Goal: Navigation & Orientation: Find specific page/section

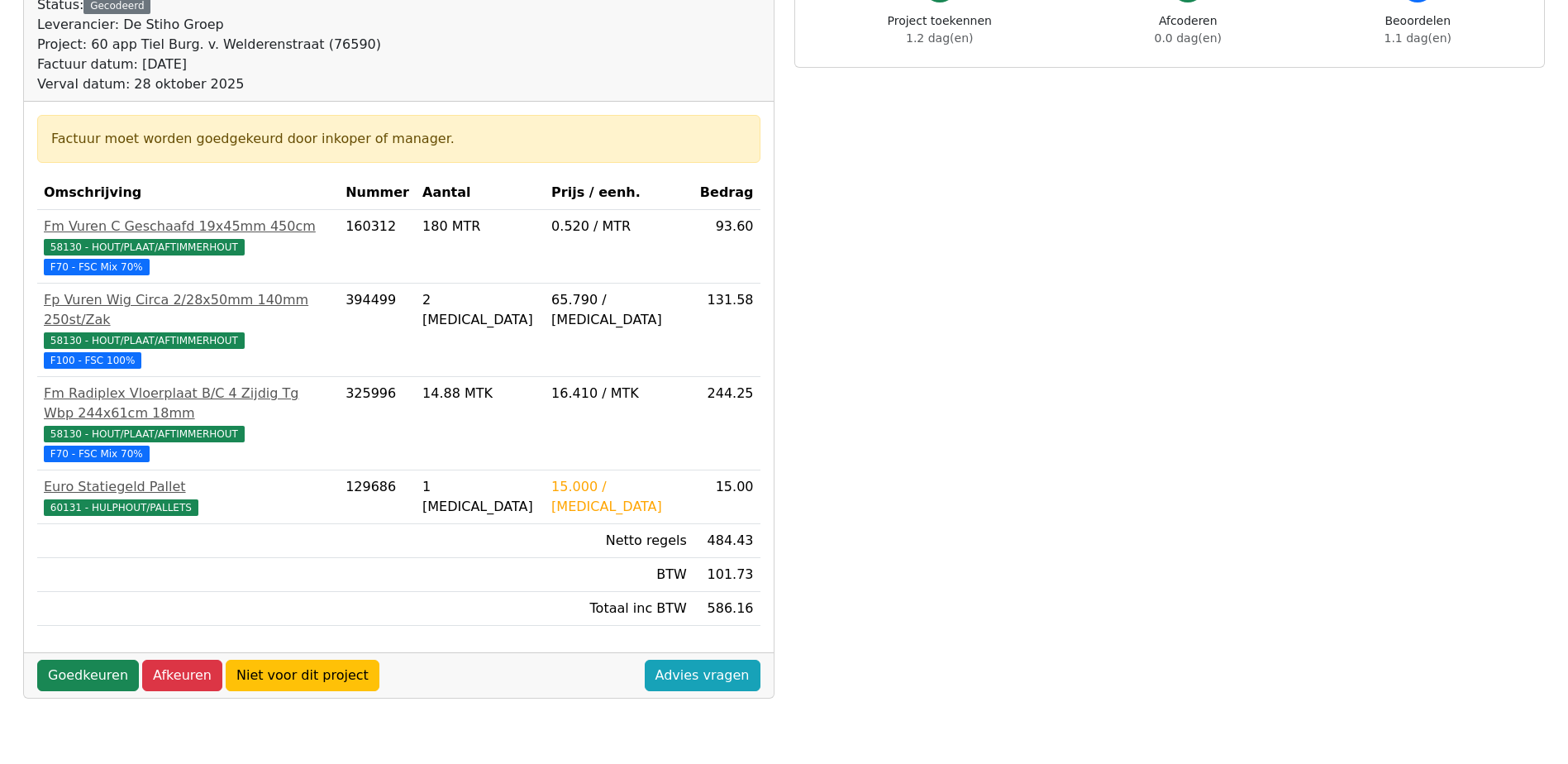
scroll to position [27, 0]
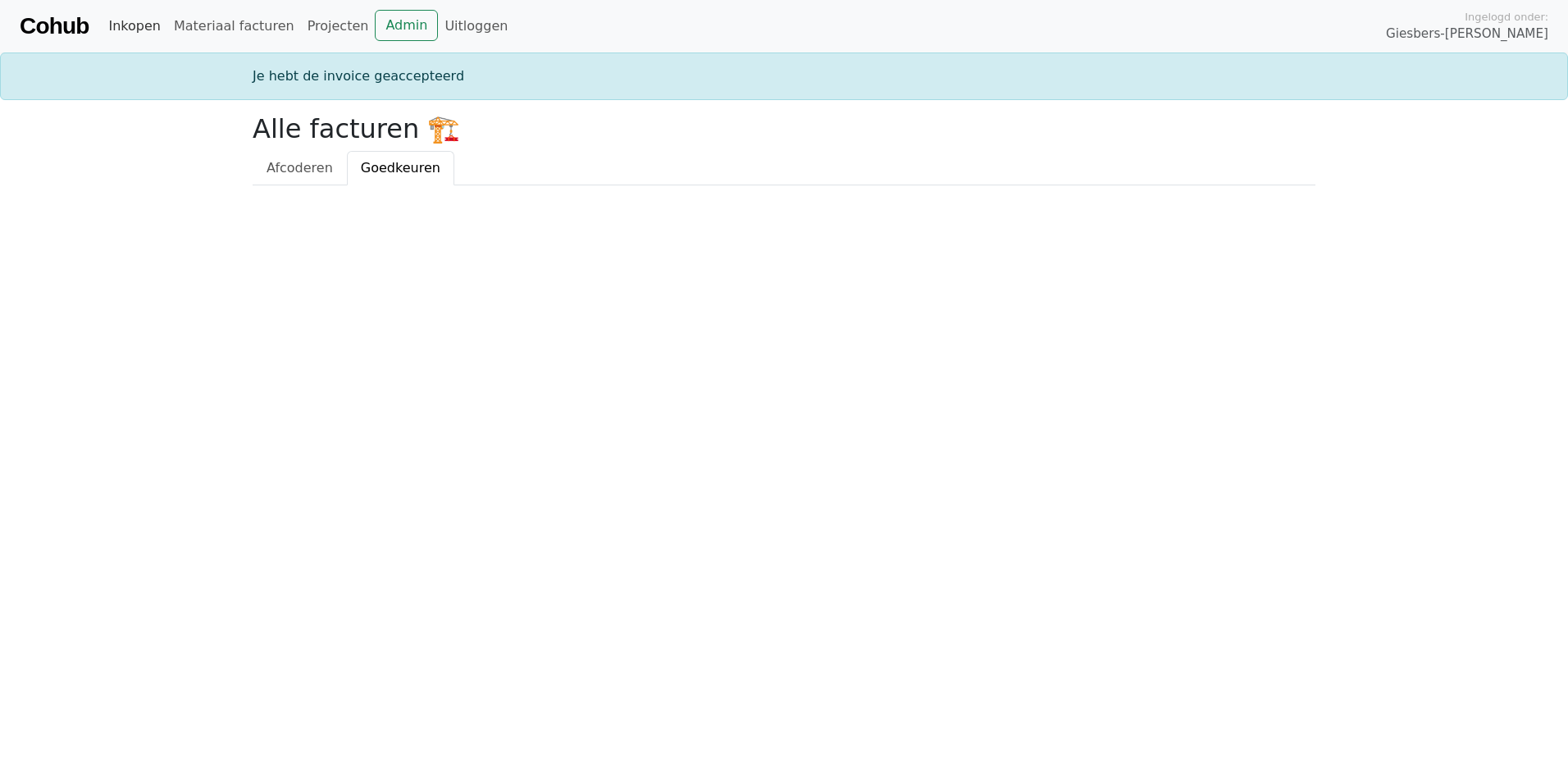
click at [128, 28] on link "Inkopen" at bounding box center [134, 26] width 64 height 33
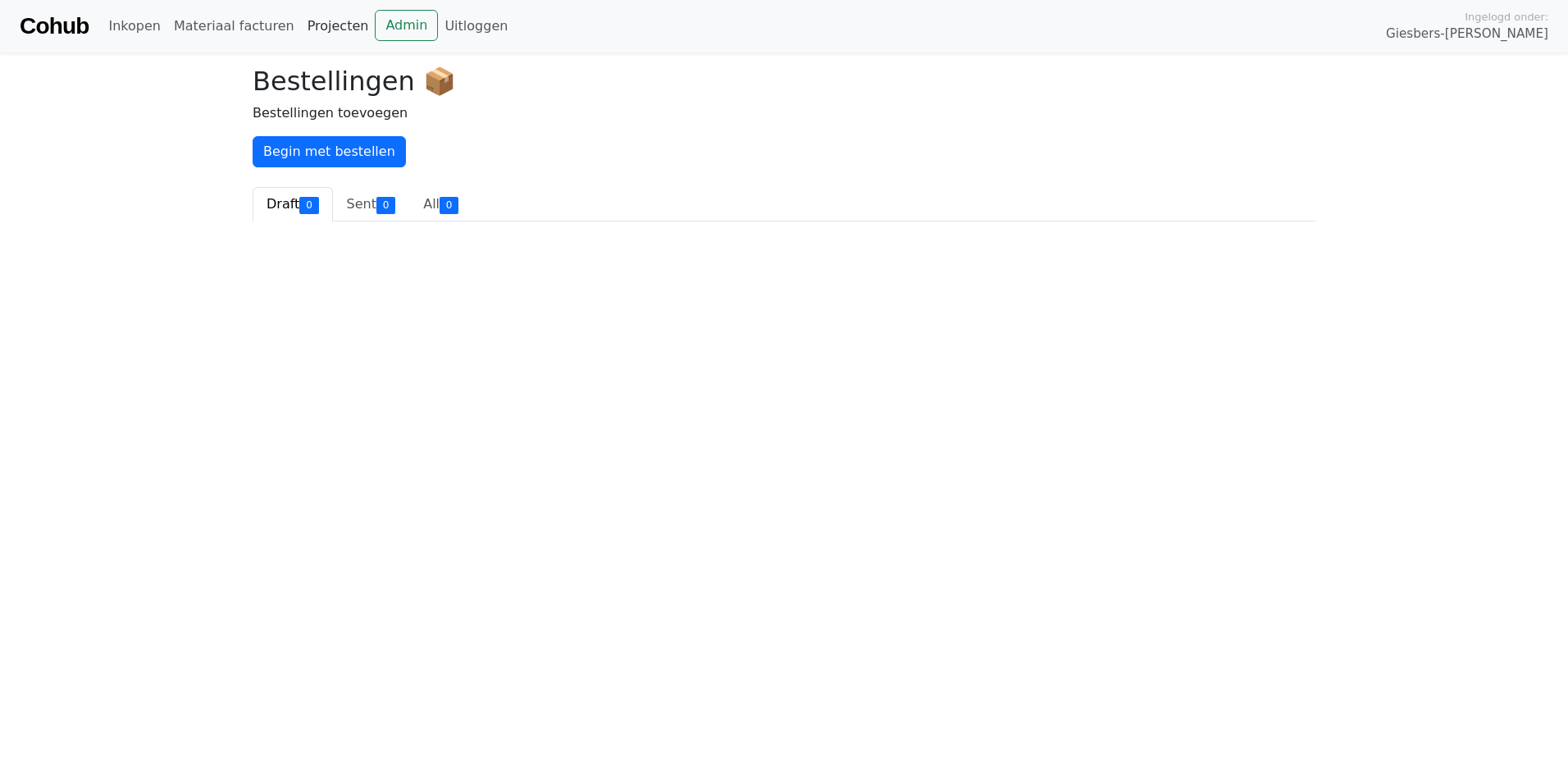
click at [316, 25] on link "Projecten" at bounding box center [338, 26] width 75 height 33
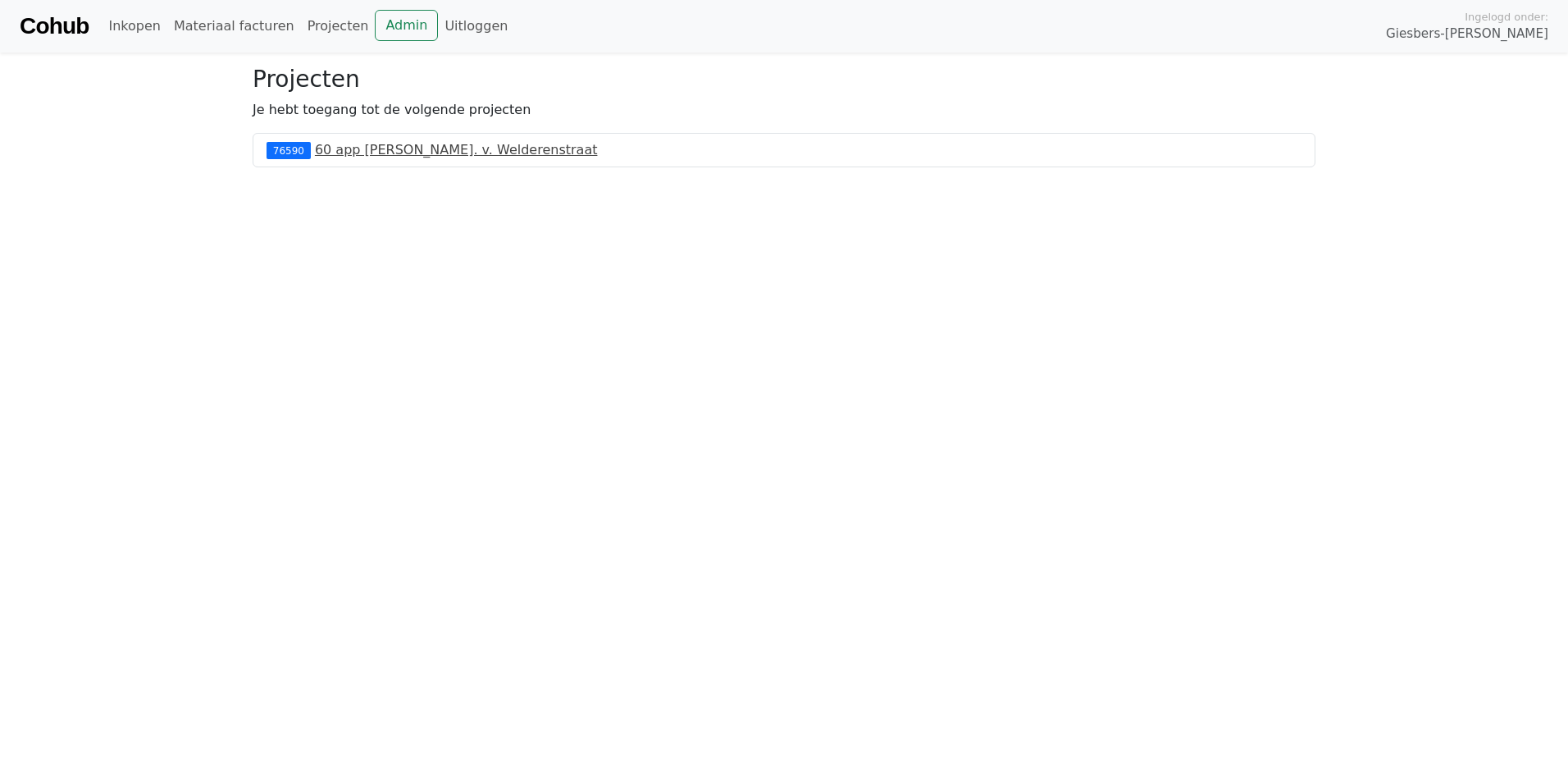
click at [360, 149] on link "60 app [PERSON_NAME]. v. Welderenstraat" at bounding box center [456, 150] width 283 height 15
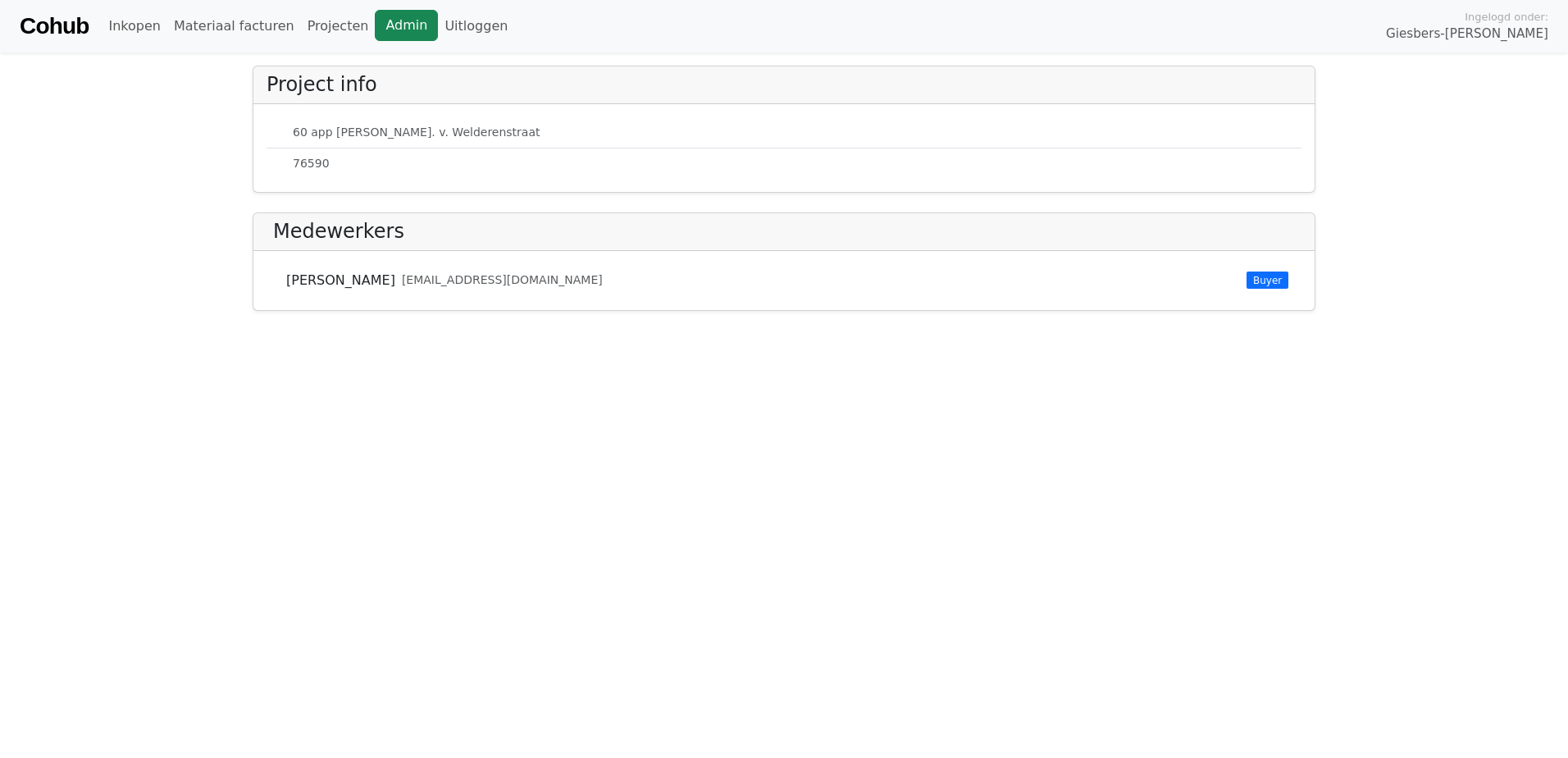
click at [375, 23] on link "Admin" at bounding box center [406, 25] width 63 height 31
